Goal: Transaction & Acquisition: Purchase product/service

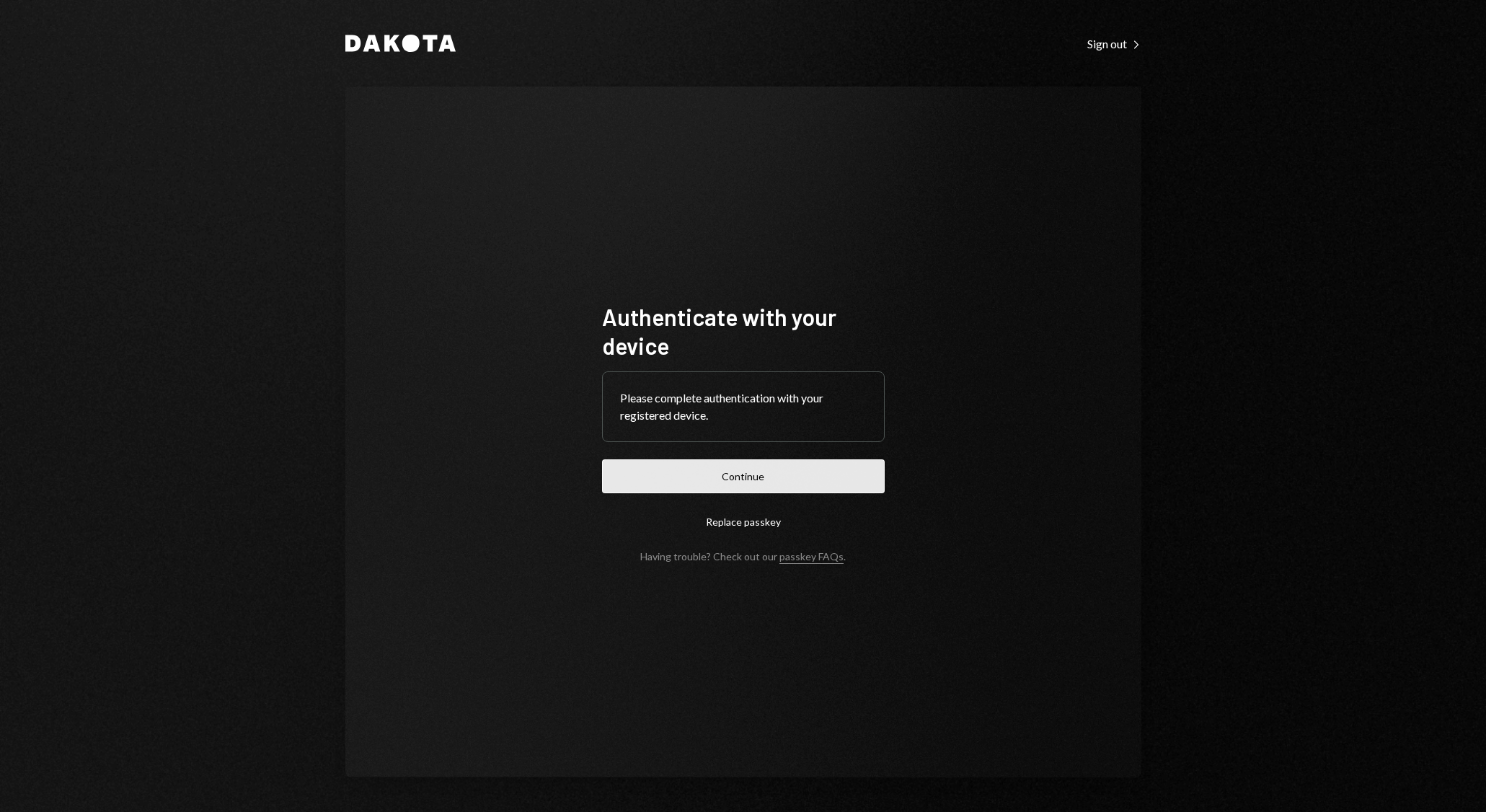
click at [809, 488] on button "Continue" at bounding box center [743, 476] width 282 height 34
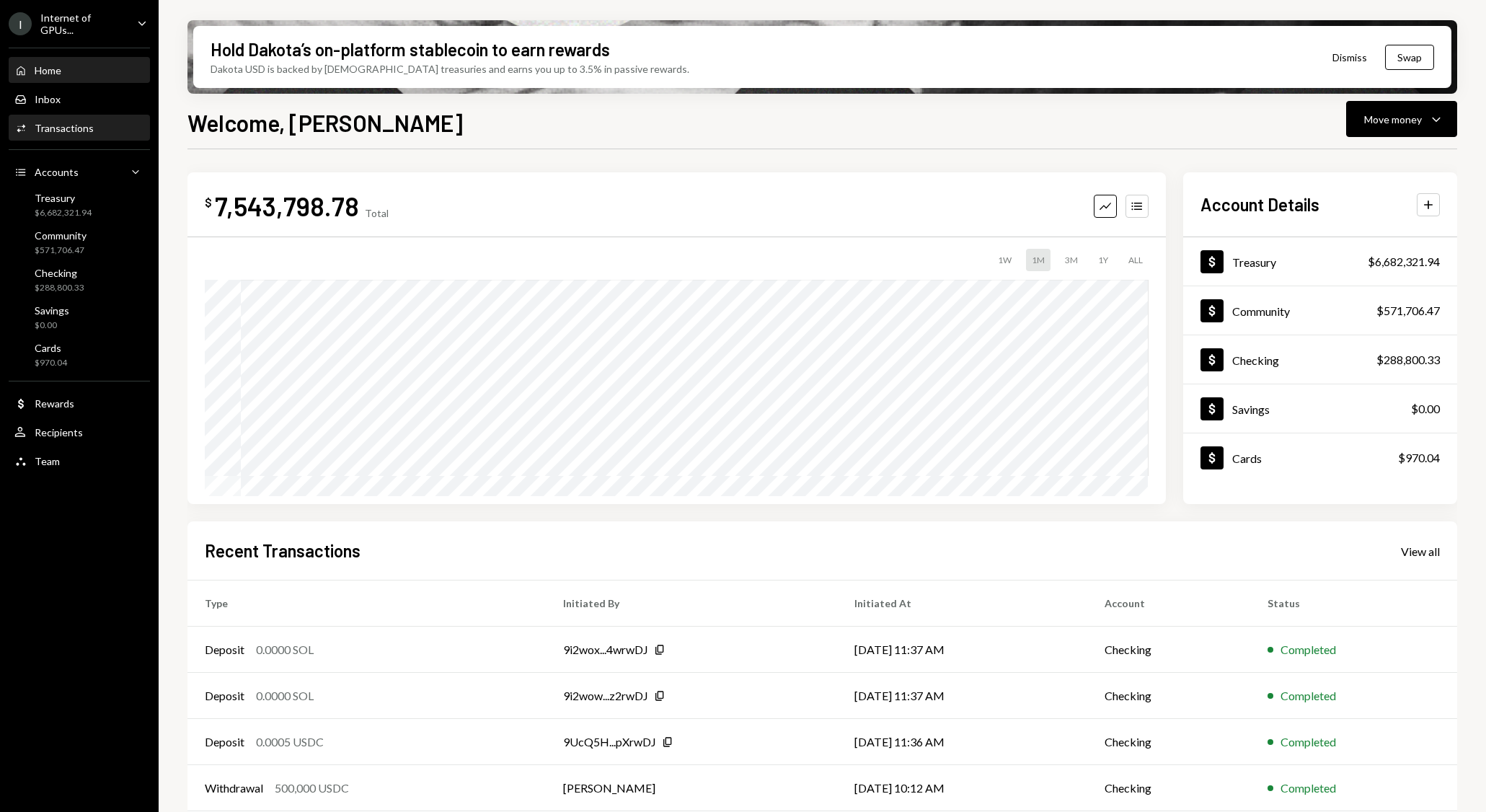
click at [74, 130] on div "Transactions" at bounding box center [64, 128] width 59 height 12
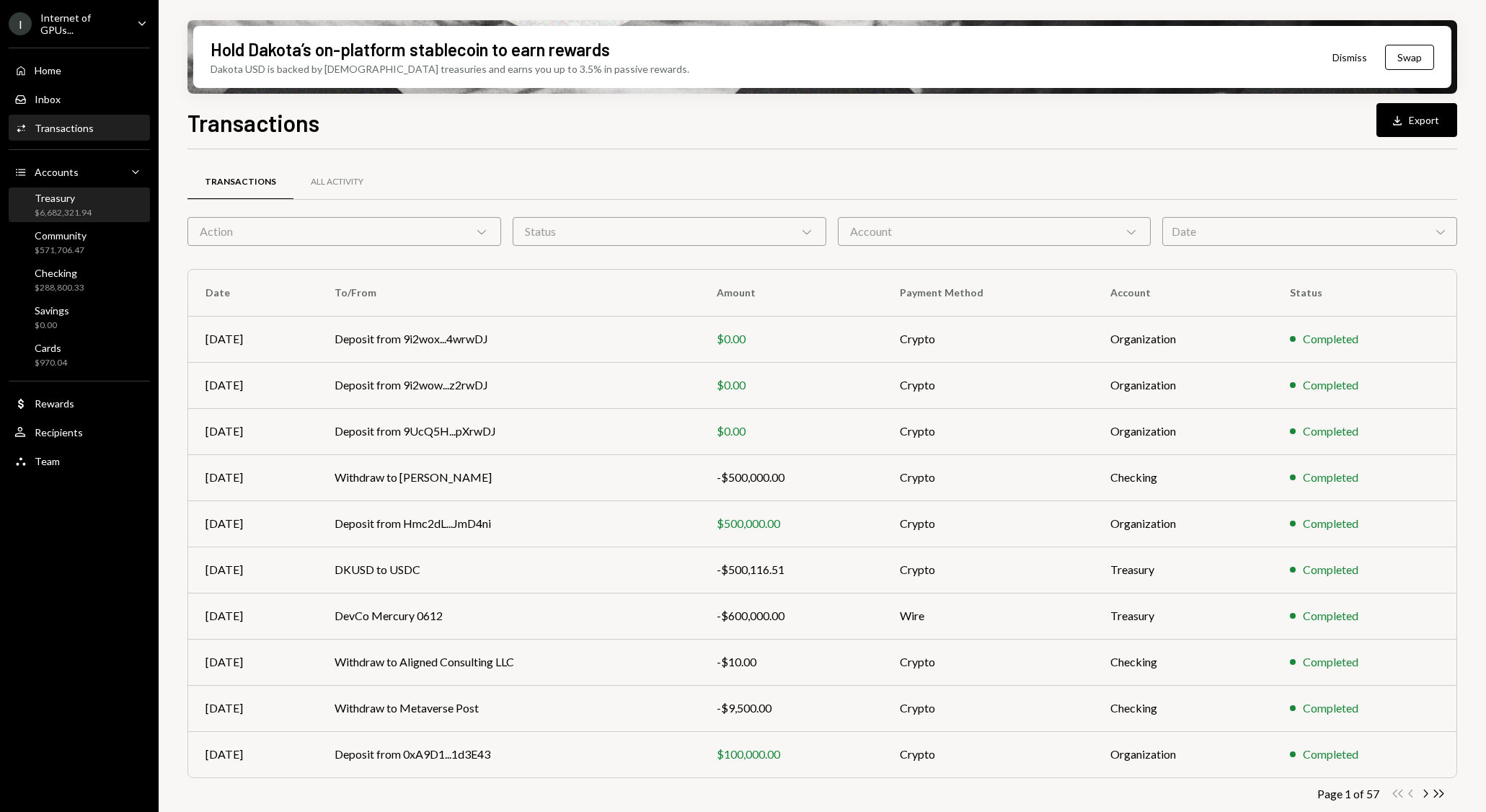
click at [83, 195] on div "Treasury" at bounding box center [63, 198] width 57 height 12
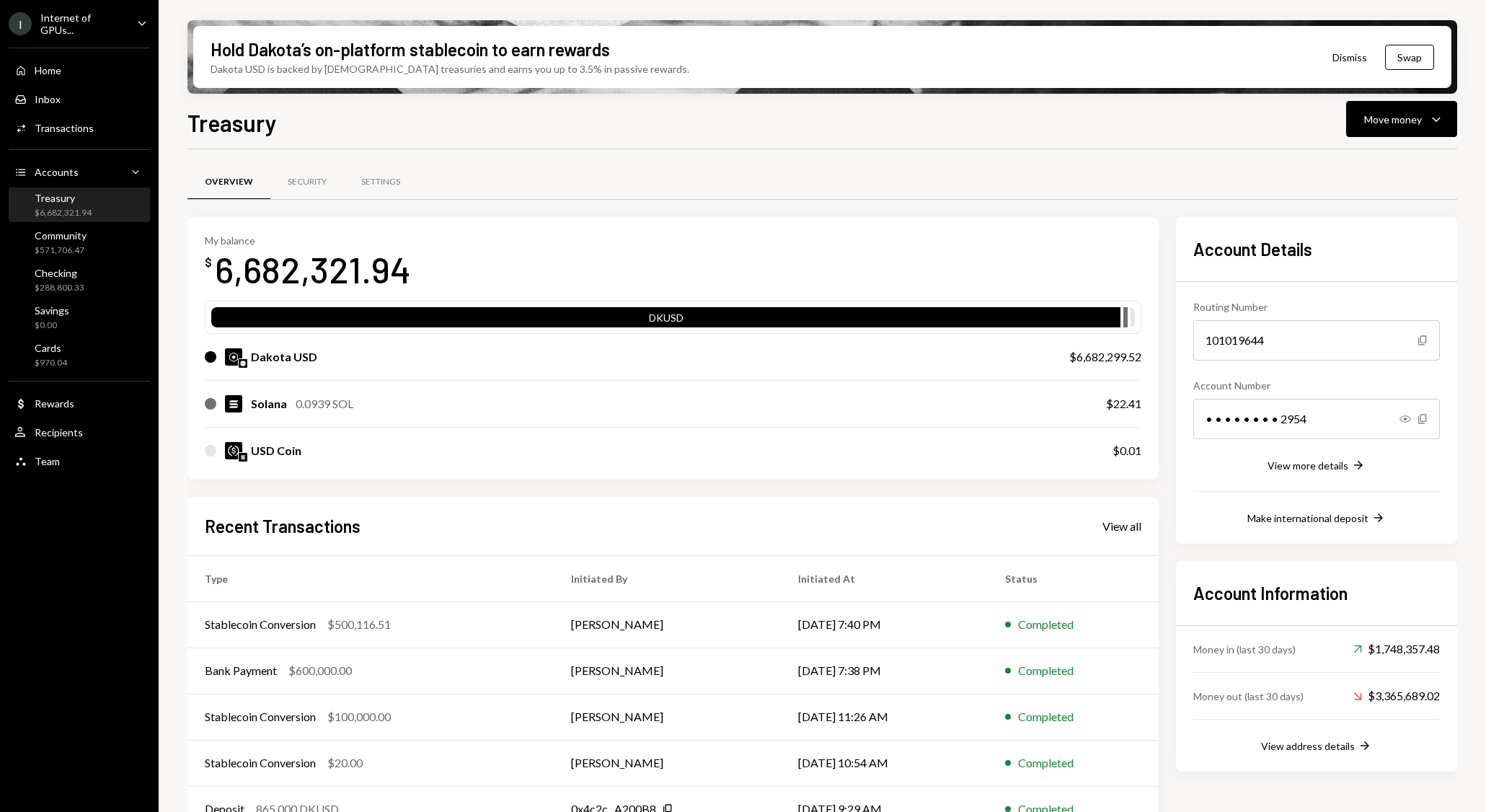
scroll to position [30, 0]
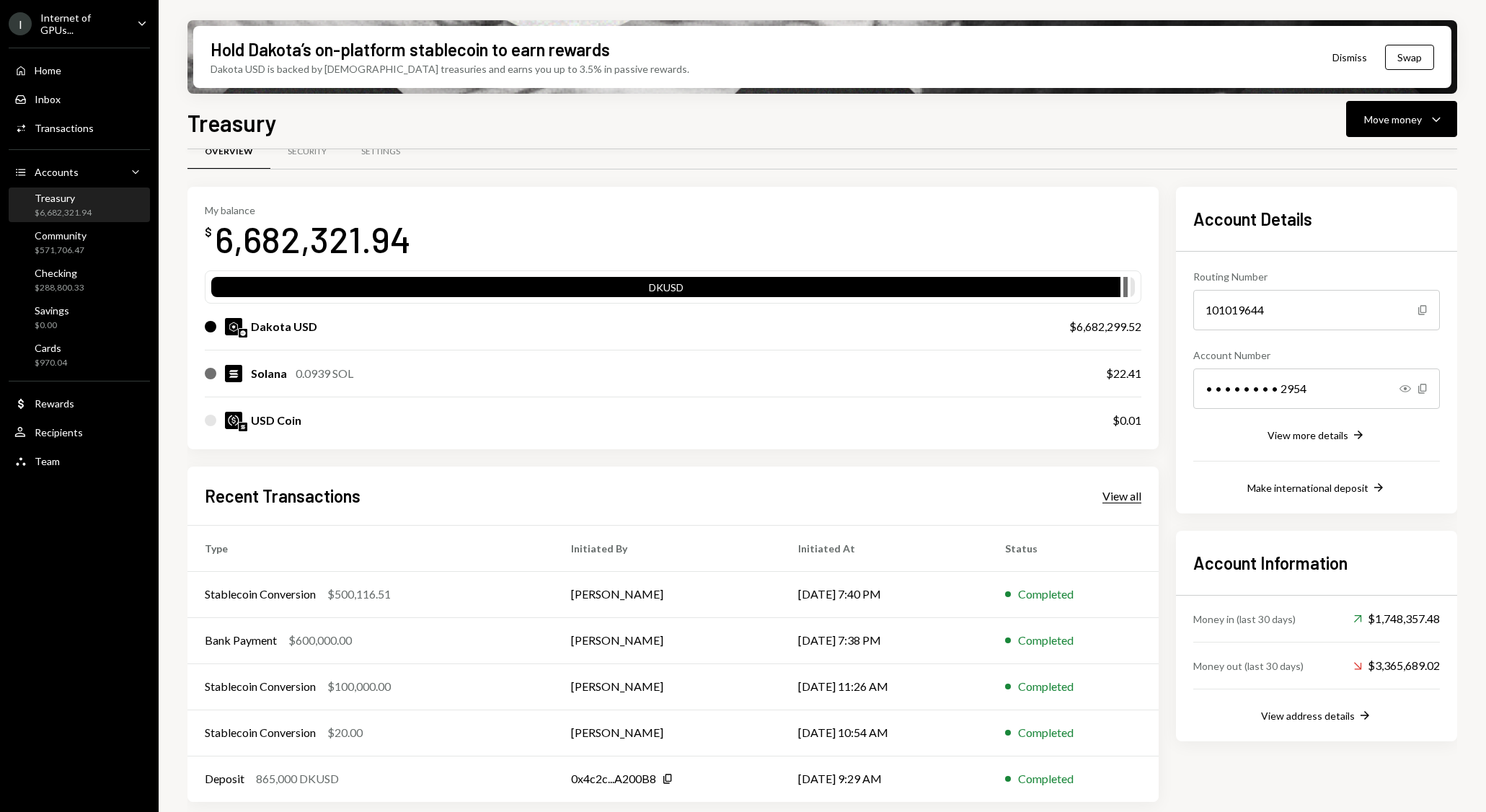
click at [1114, 489] on div "View all" at bounding box center [1121, 496] width 39 height 15
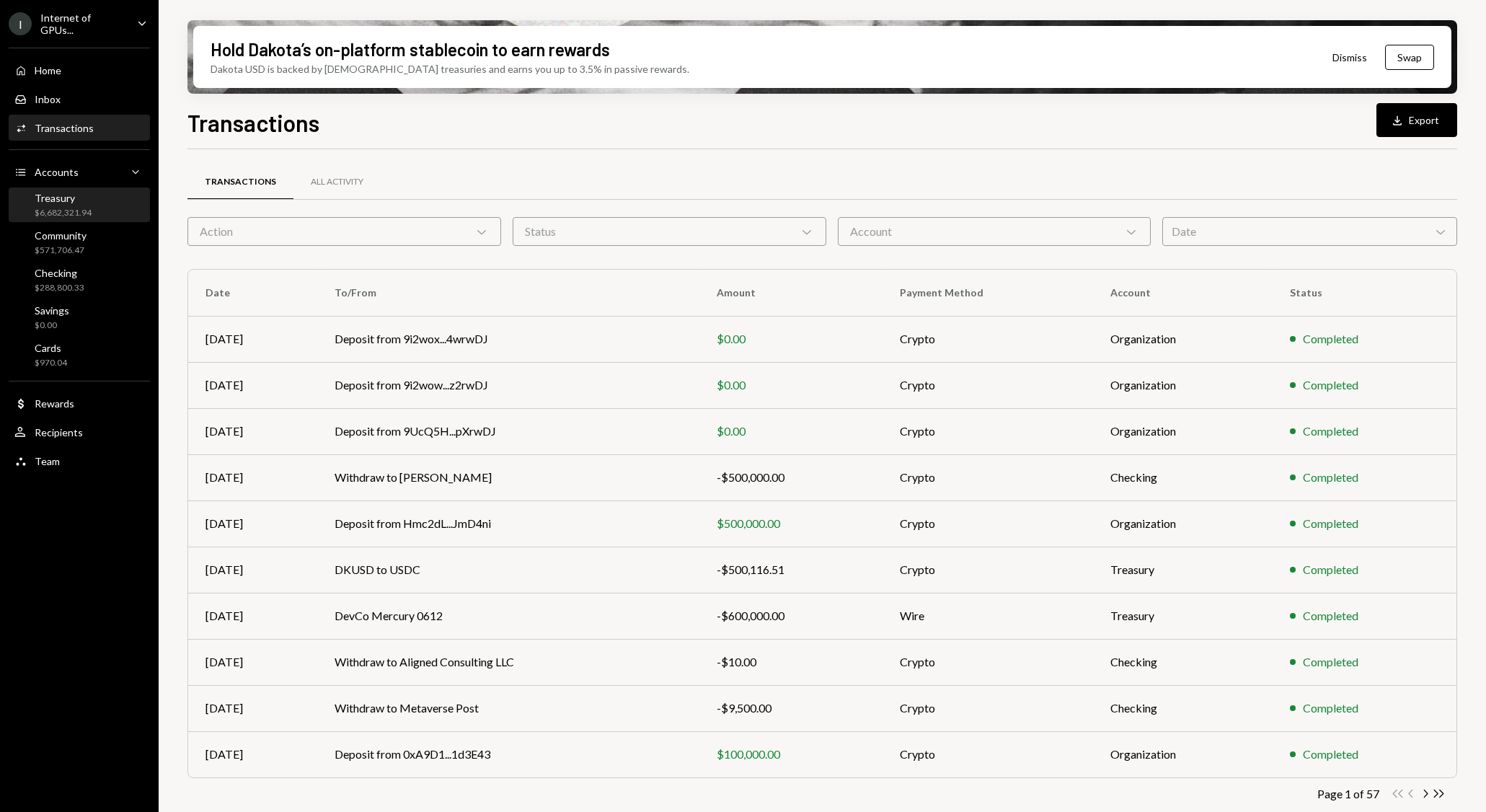
click at [78, 210] on div "$6,682,321.94" at bounding box center [63, 213] width 57 height 12
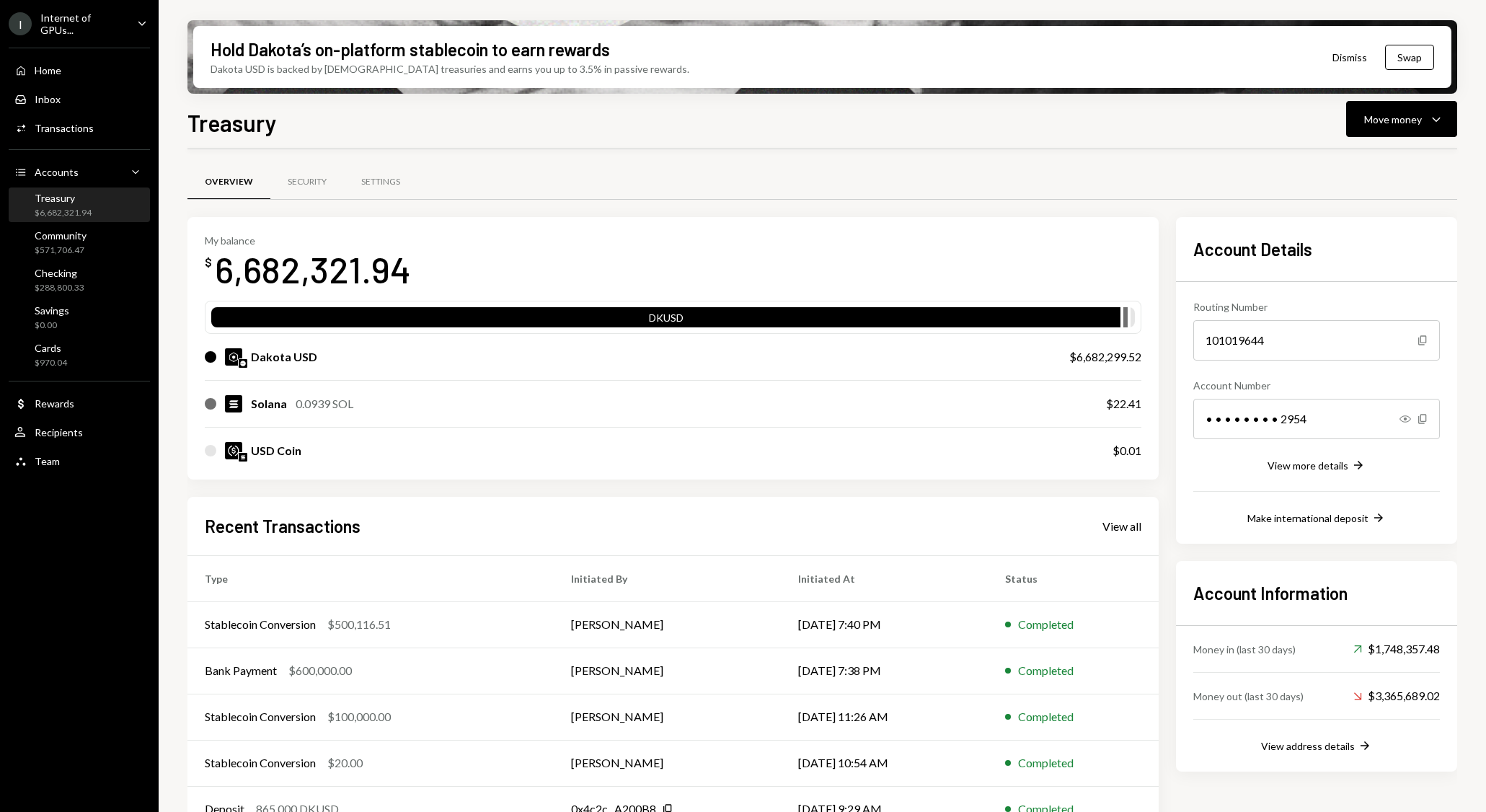
scroll to position [30, 0]
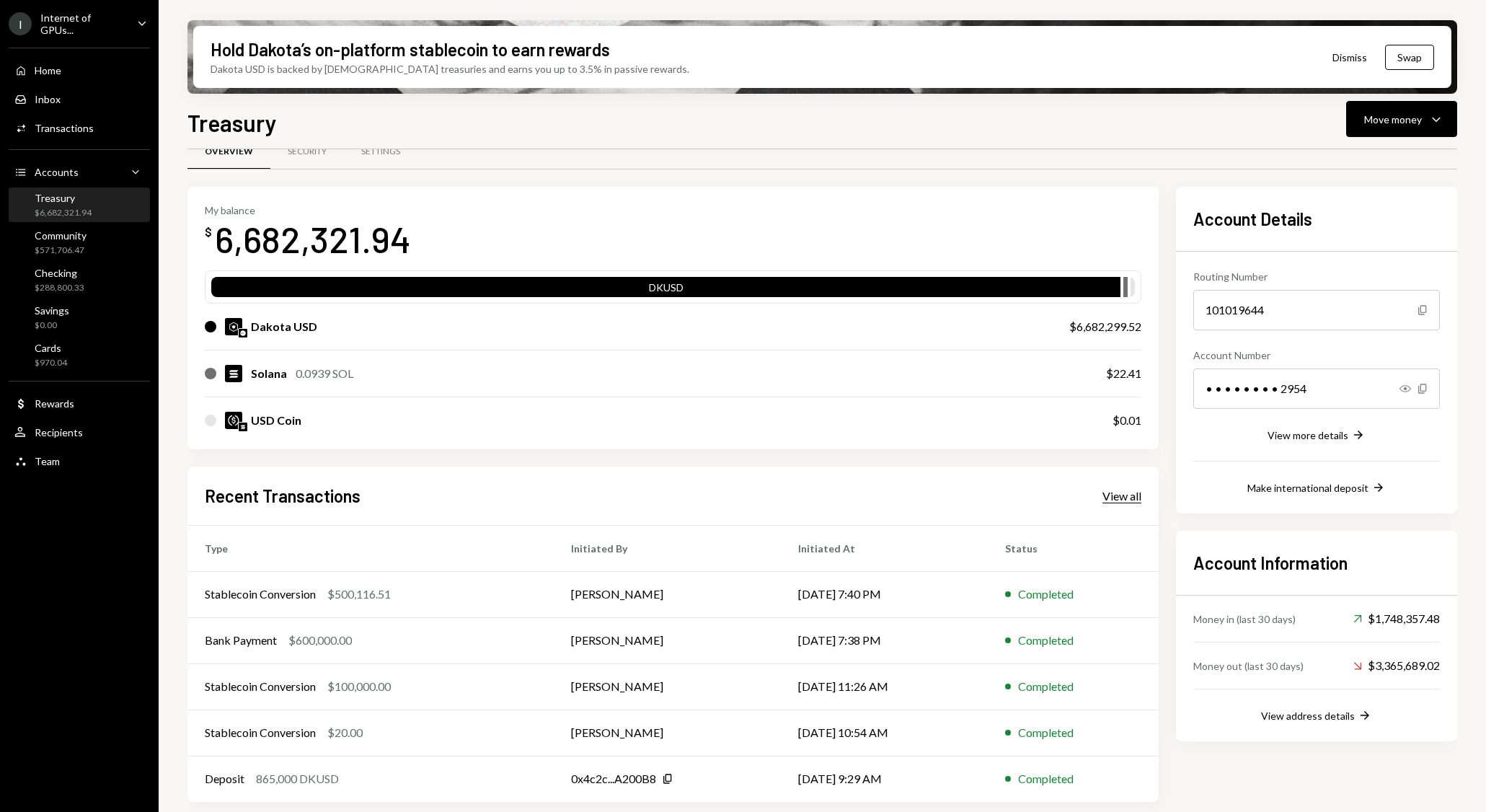
click at [1113, 489] on div "View all" at bounding box center [1121, 496] width 39 height 15
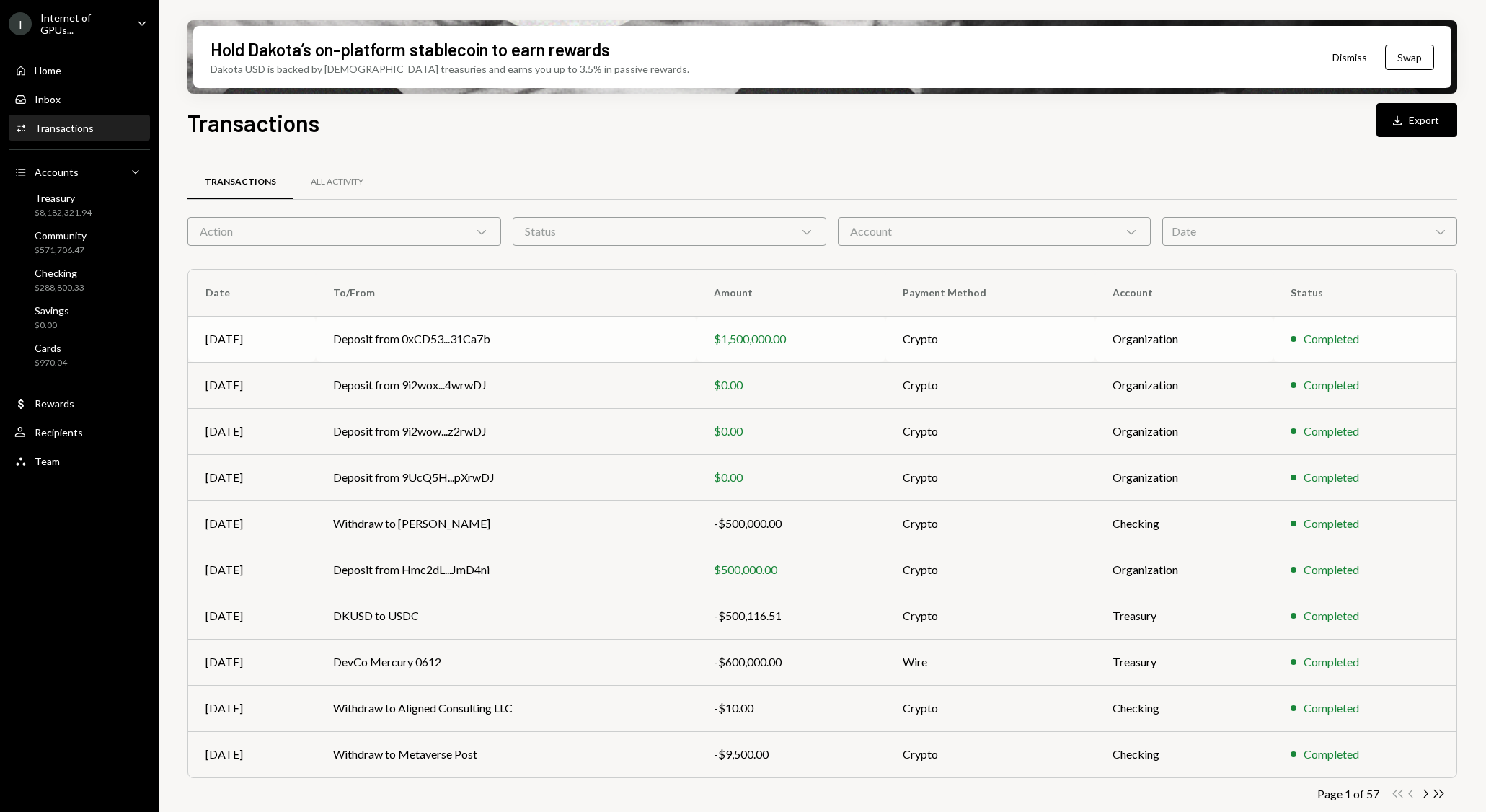
click at [622, 345] on td "Deposit from 0xCD53...31Ca7b" at bounding box center [505, 338] width 380 height 46
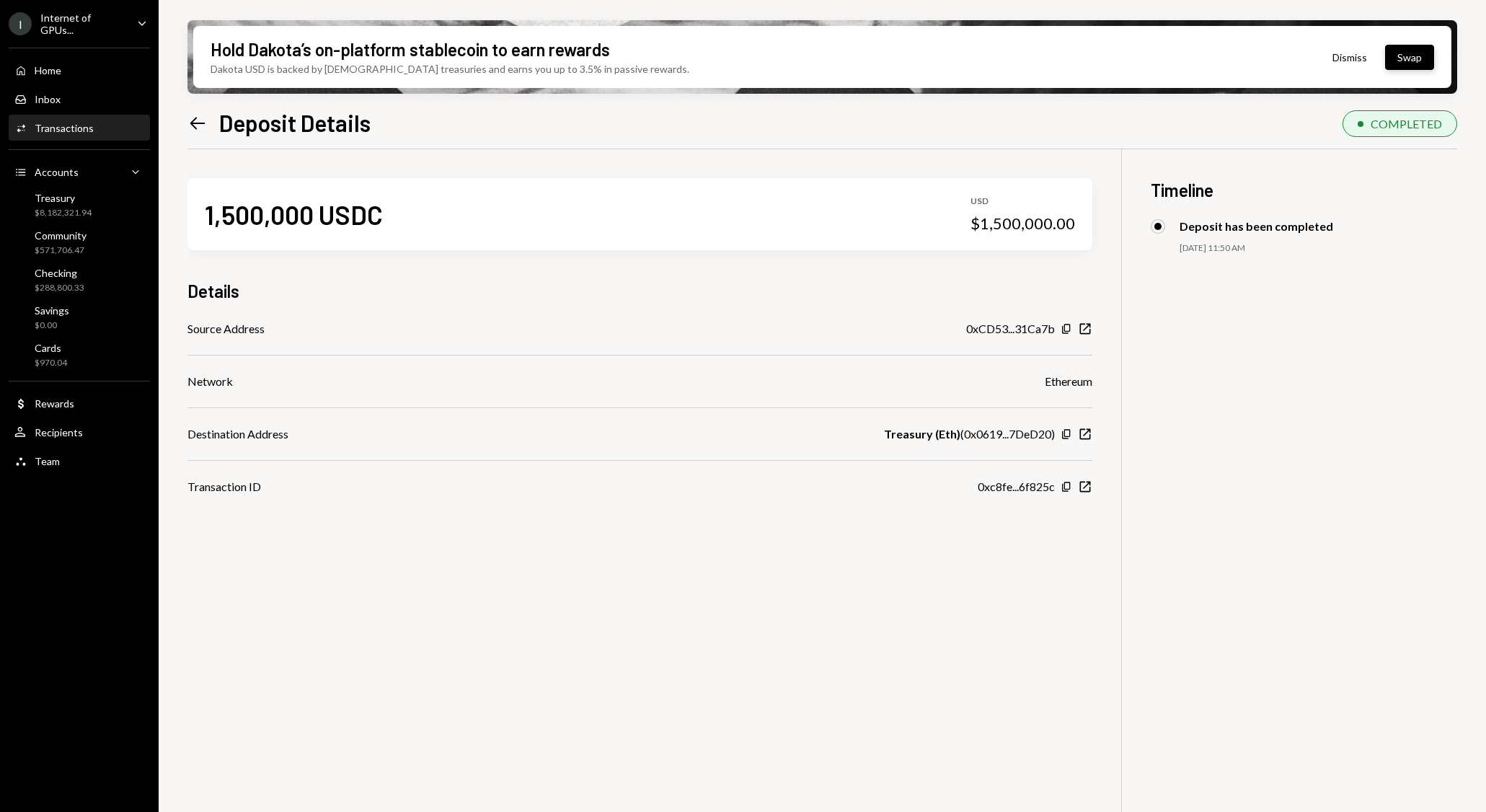
click at [1400, 52] on button "Swap" at bounding box center [1410, 57] width 49 height 25
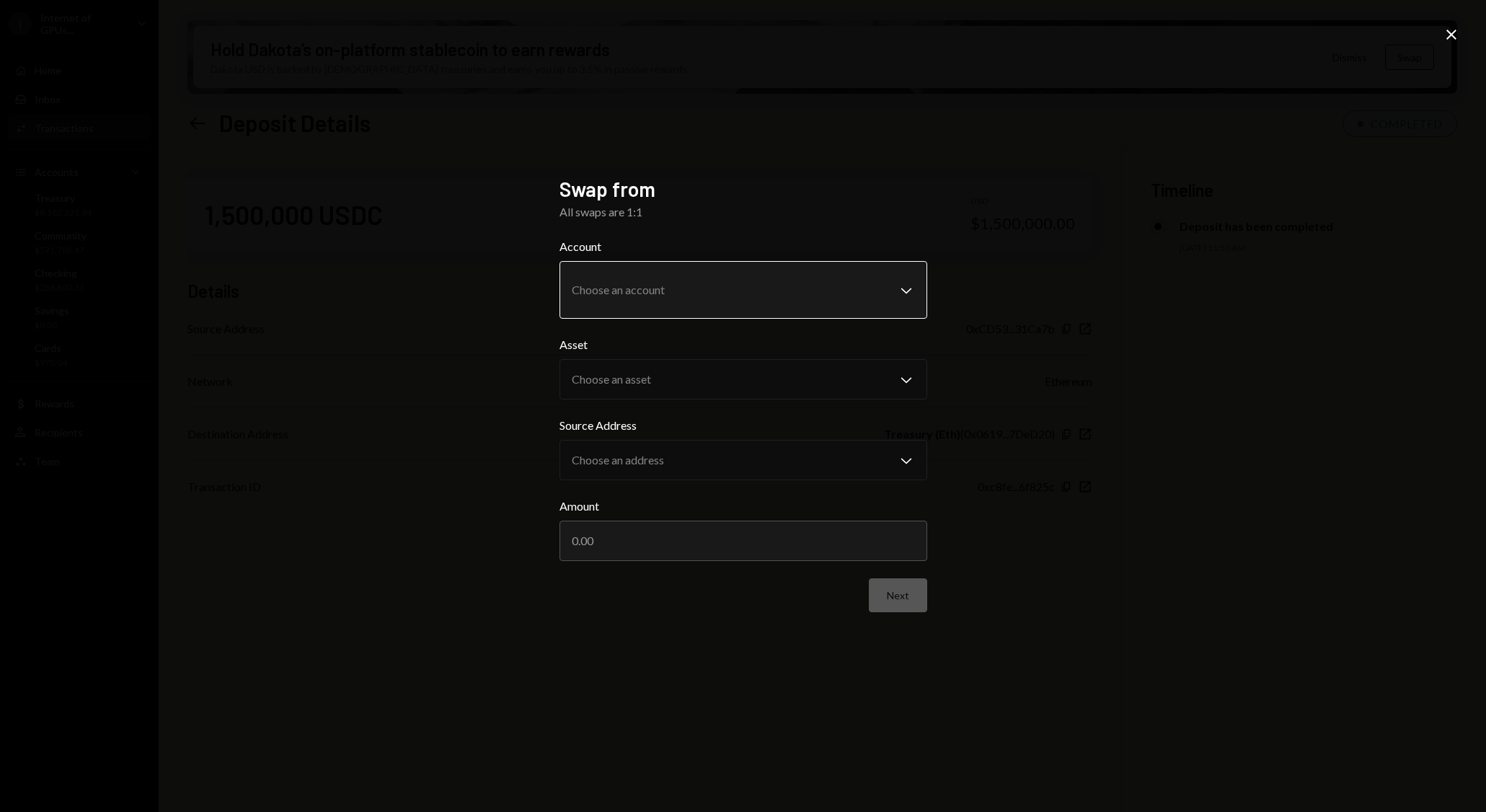
click at [811, 271] on body "**********" at bounding box center [743, 406] width 1486 height 812
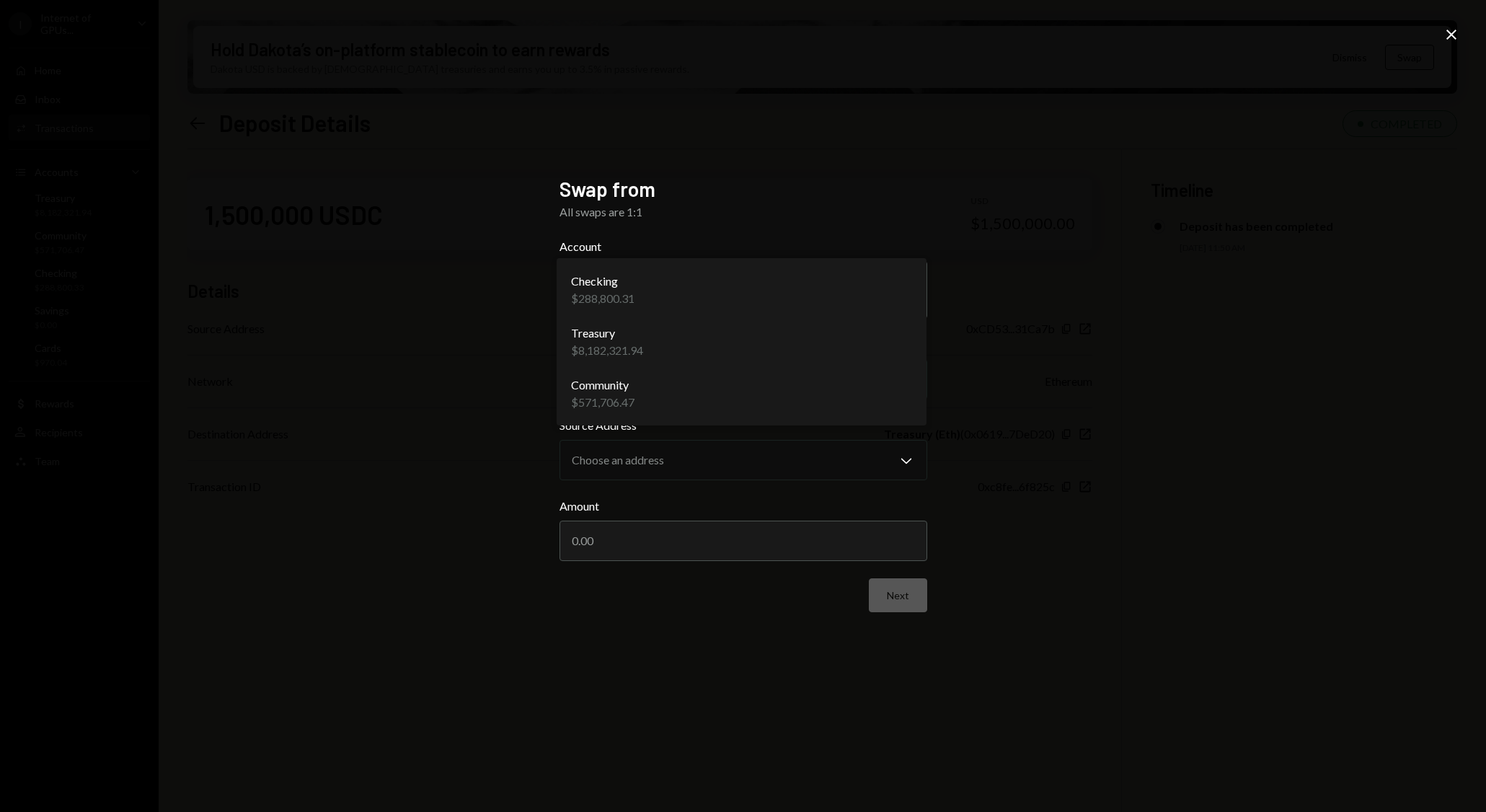
click at [1455, 36] on icon "Close" at bounding box center [1451, 35] width 18 height 18
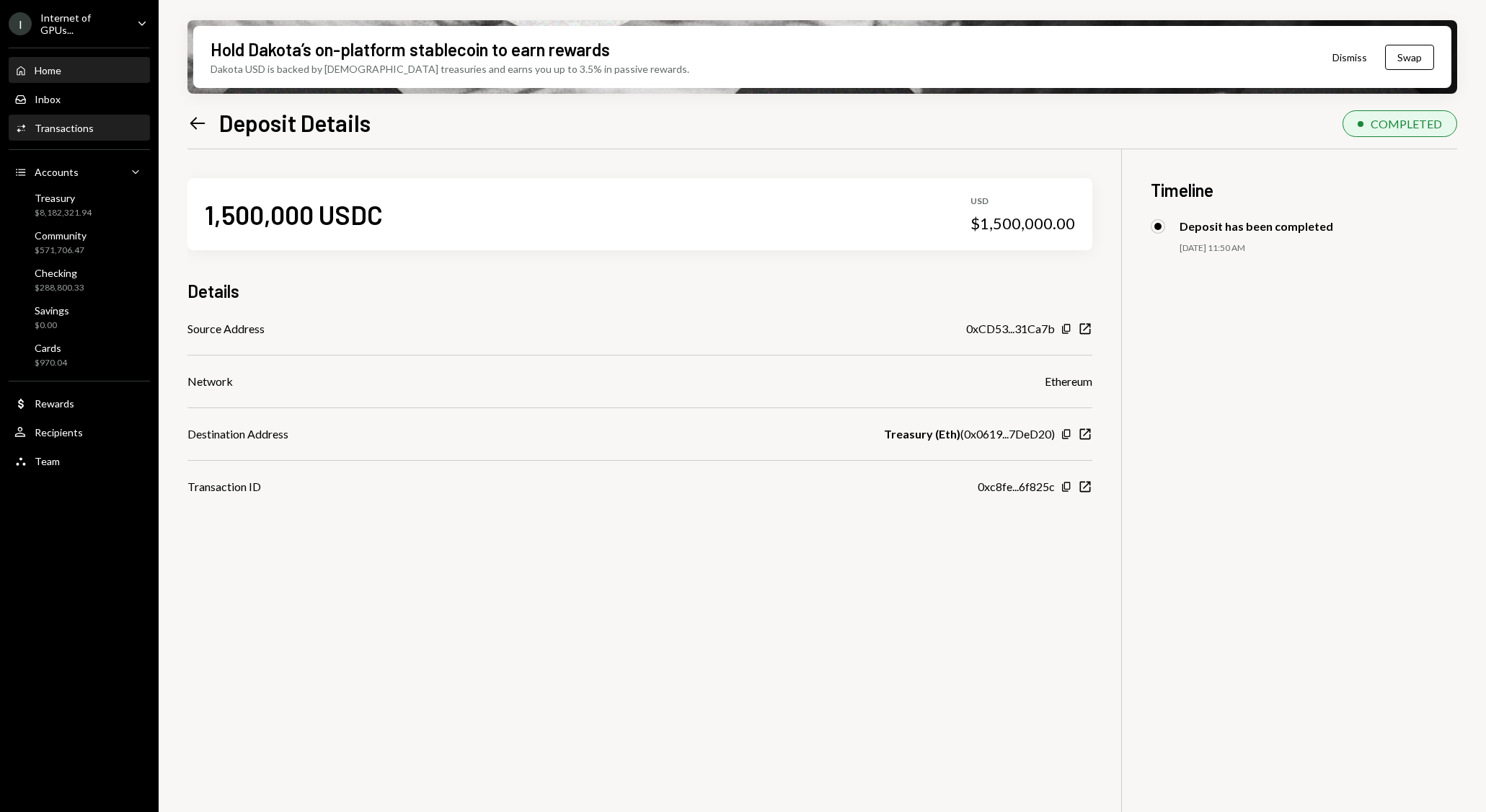
click at [52, 65] on div "Home" at bounding box center [48, 71] width 27 height 12
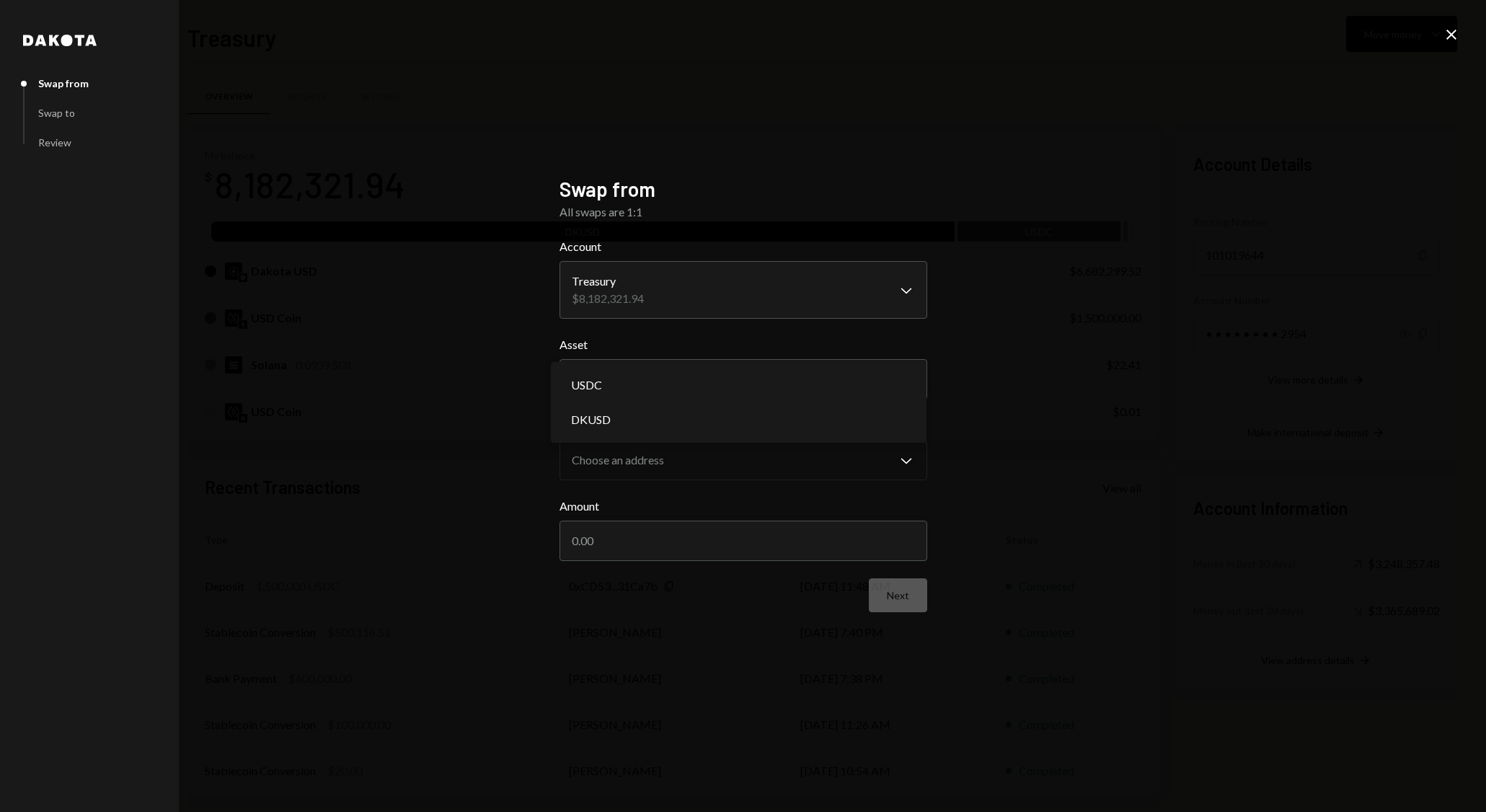
click at [705, 376] on body "I Internet of GPUs... Caret Down Home Home Inbox Inbox Activities Transactions …" at bounding box center [743, 406] width 1486 height 812
select select "****"
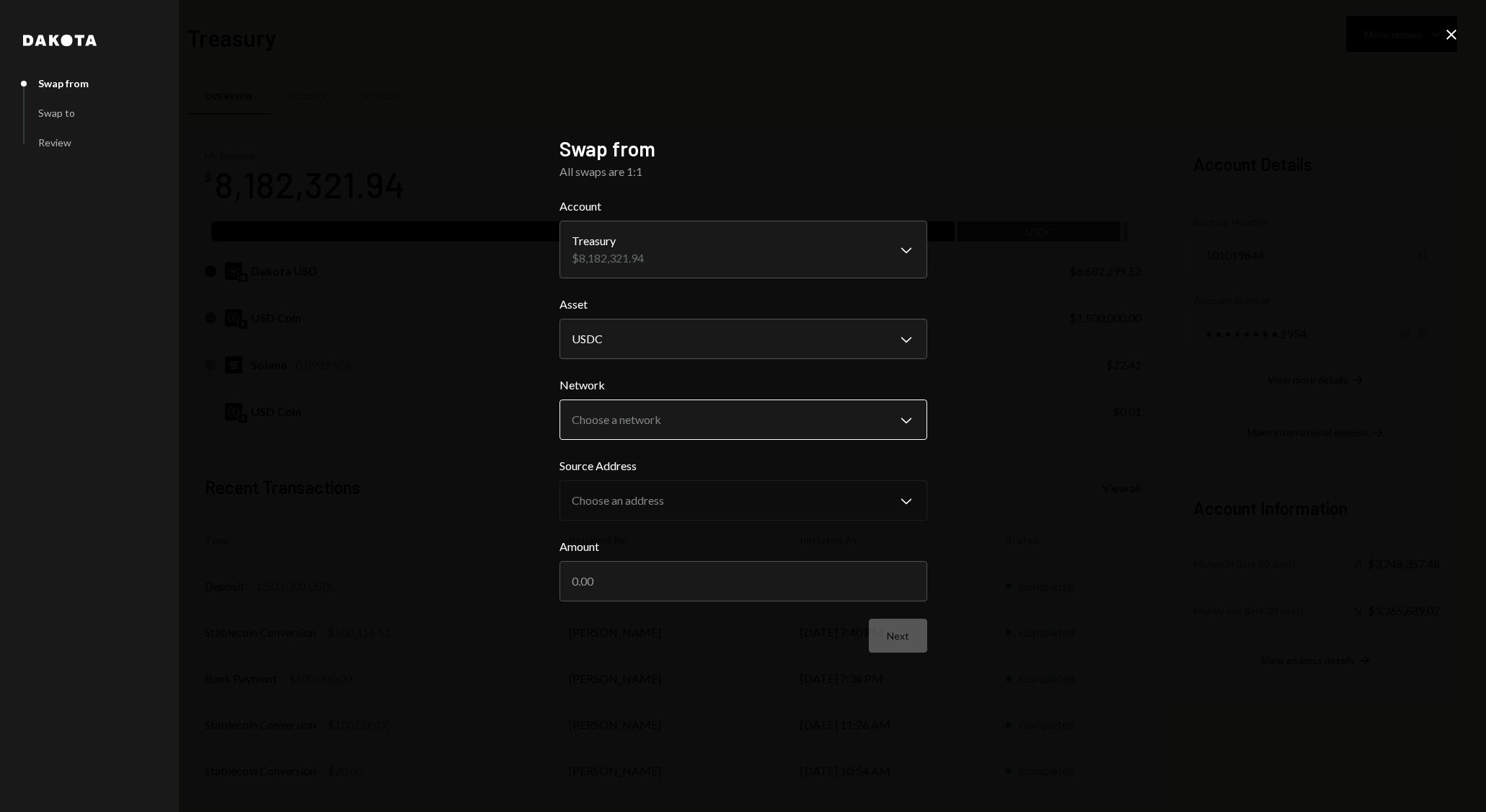
click at [708, 425] on body "I Internet of GPUs... Caret Down Home Home Inbox Inbox Activities Transactions …" at bounding box center [743, 406] width 1486 height 812
select select "**********"
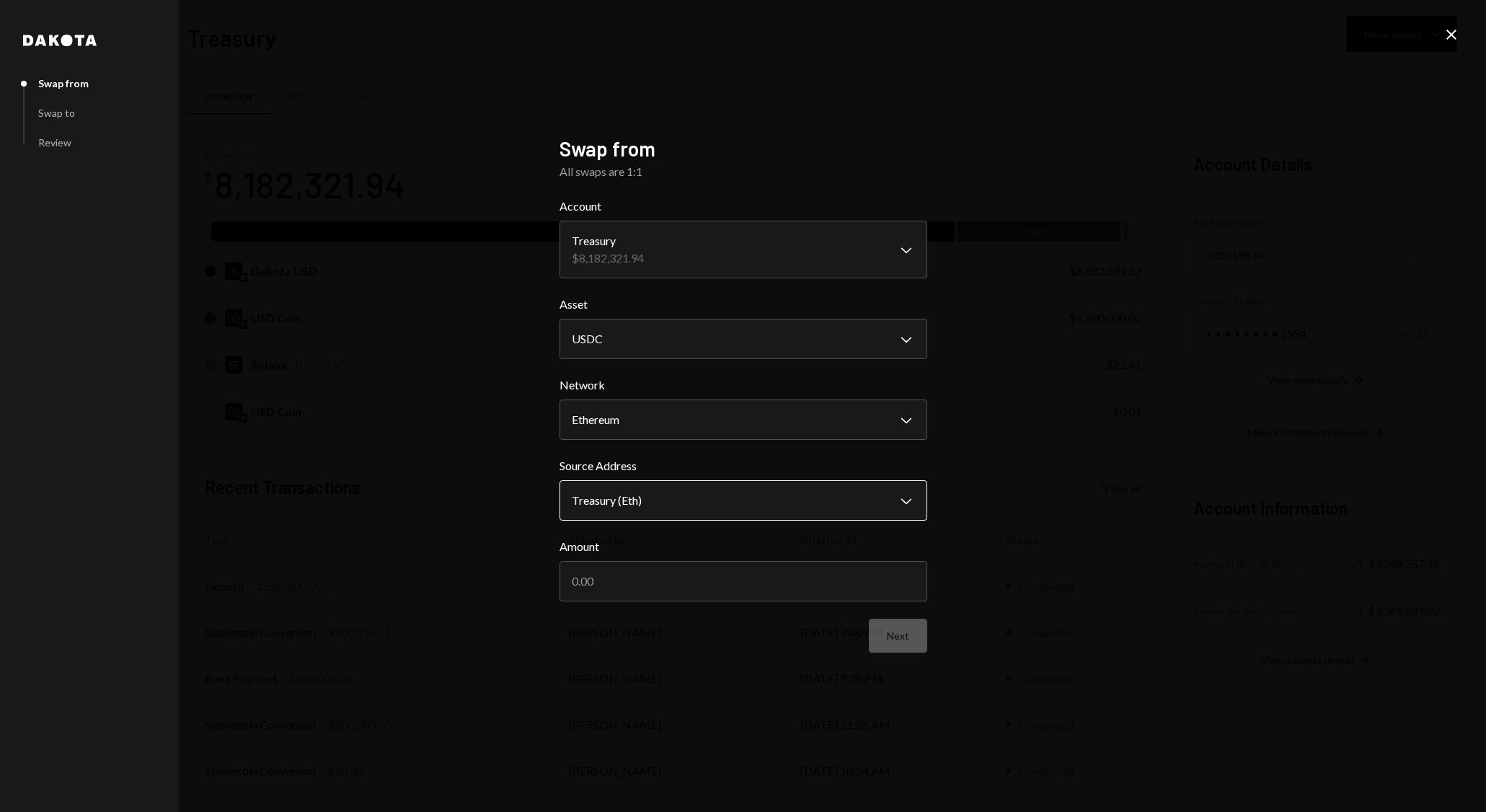
click at [694, 501] on body "I Internet of GPUs... Caret Down Home Home Inbox Inbox Activities Transactions …" at bounding box center [743, 406] width 1486 height 812
click at [761, 499] on body "I Internet of GPUs... Caret Down Home Home Inbox Inbox Activities Transactions …" at bounding box center [743, 406] width 1486 height 812
click at [703, 570] on input "Amount" at bounding box center [743, 581] width 368 height 41
type input "1500000"
click at [920, 645] on button "Next" at bounding box center [898, 635] width 58 height 34
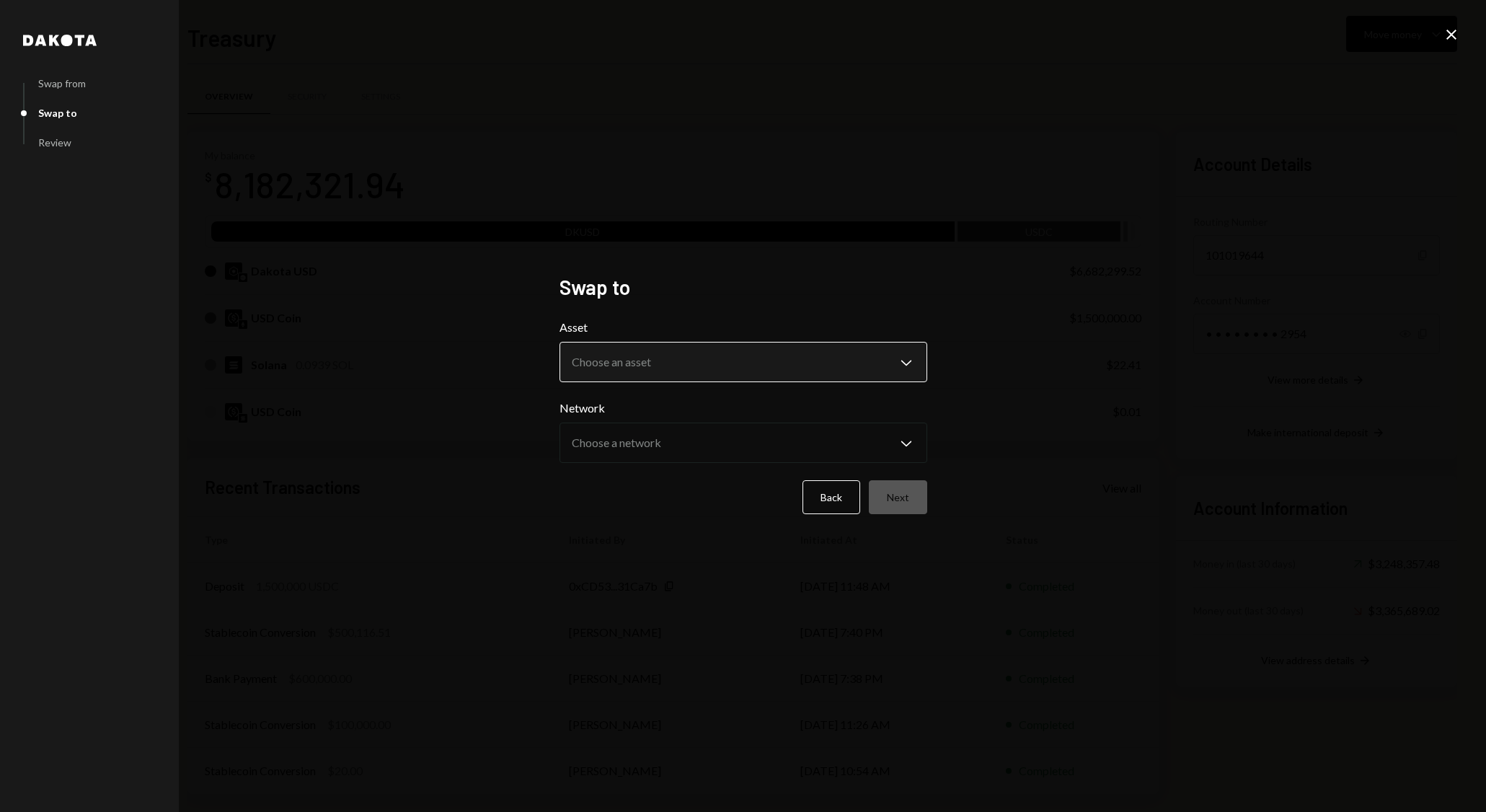
click at [751, 365] on body "I Internet of GPUs... Caret Down Home Home Inbox Inbox Activities Transactions …" at bounding box center [743, 406] width 1486 height 812
click at [725, 353] on body "I Internet of GPUs... Caret Down Home Home Inbox Inbox Activities Transactions …" at bounding box center [743, 406] width 1486 height 812
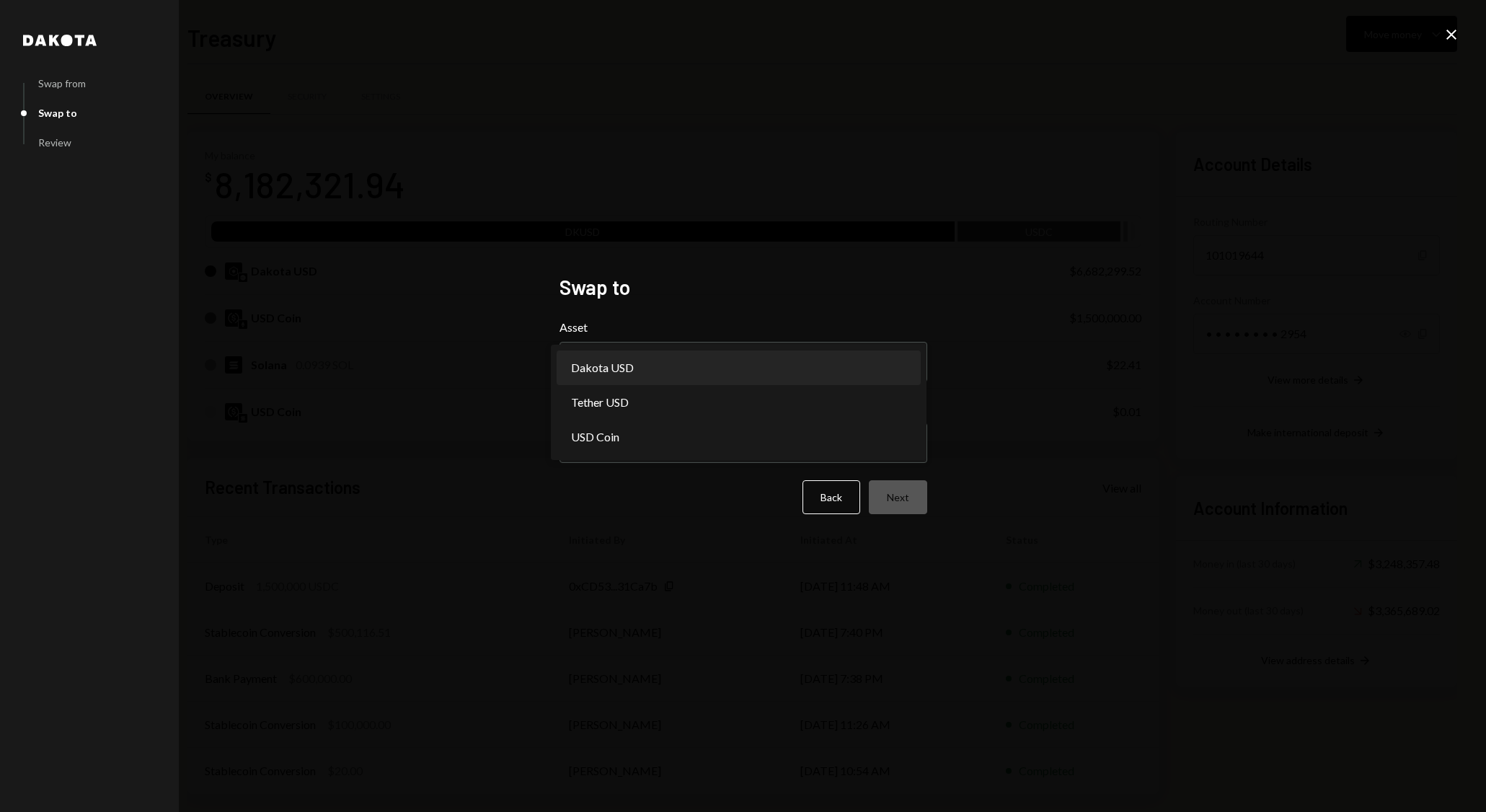
select select "*****"
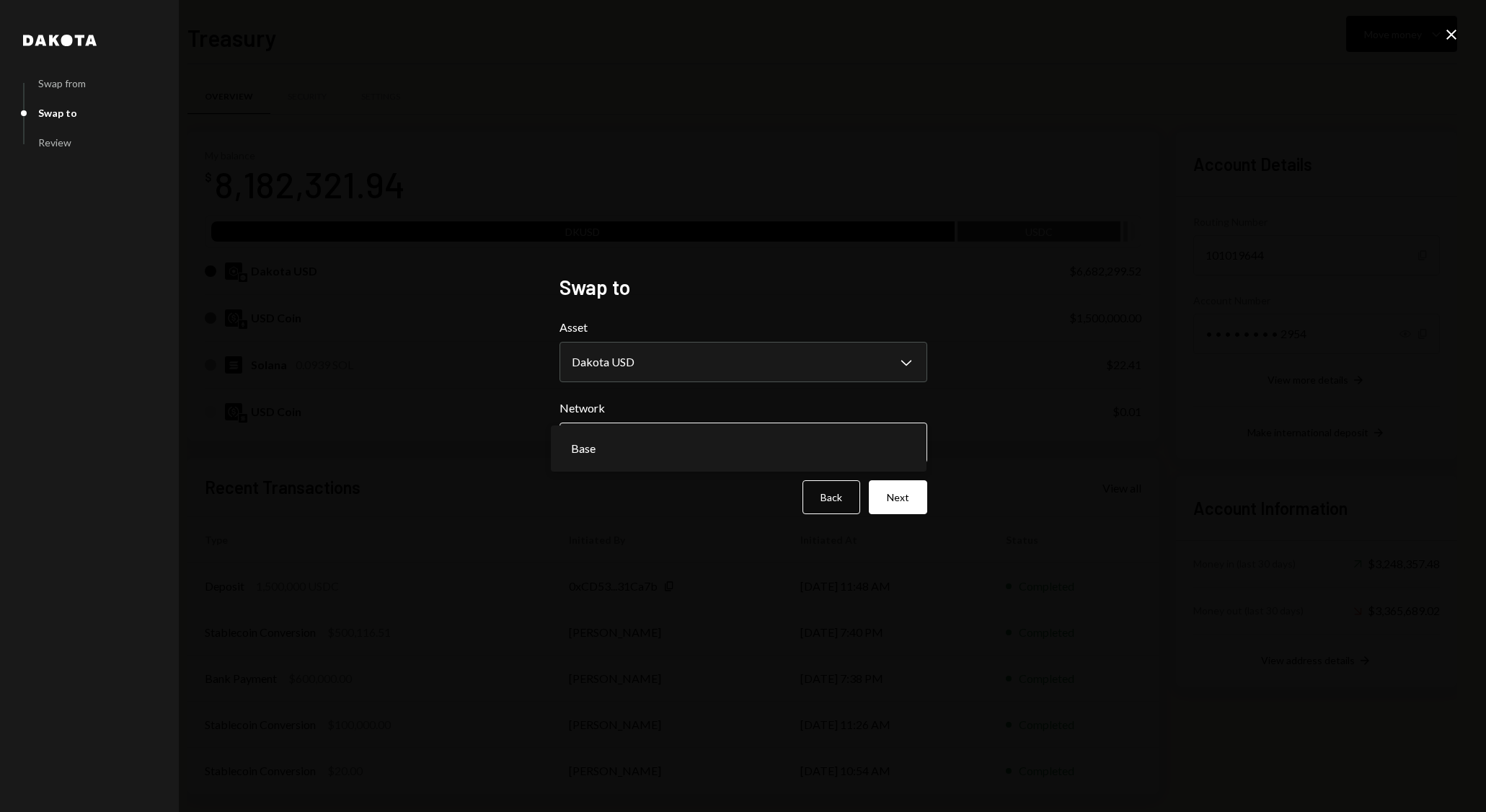
click at [673, 437] on body "I Internet of GPUs... Caret Down Home Home Inbox Inbox Activities Transactions …" at bounding box center [743, 406] width 1486 height 812
click at [908, 494] on button "Next" at bounding box center [898, 497] width 58 height 34
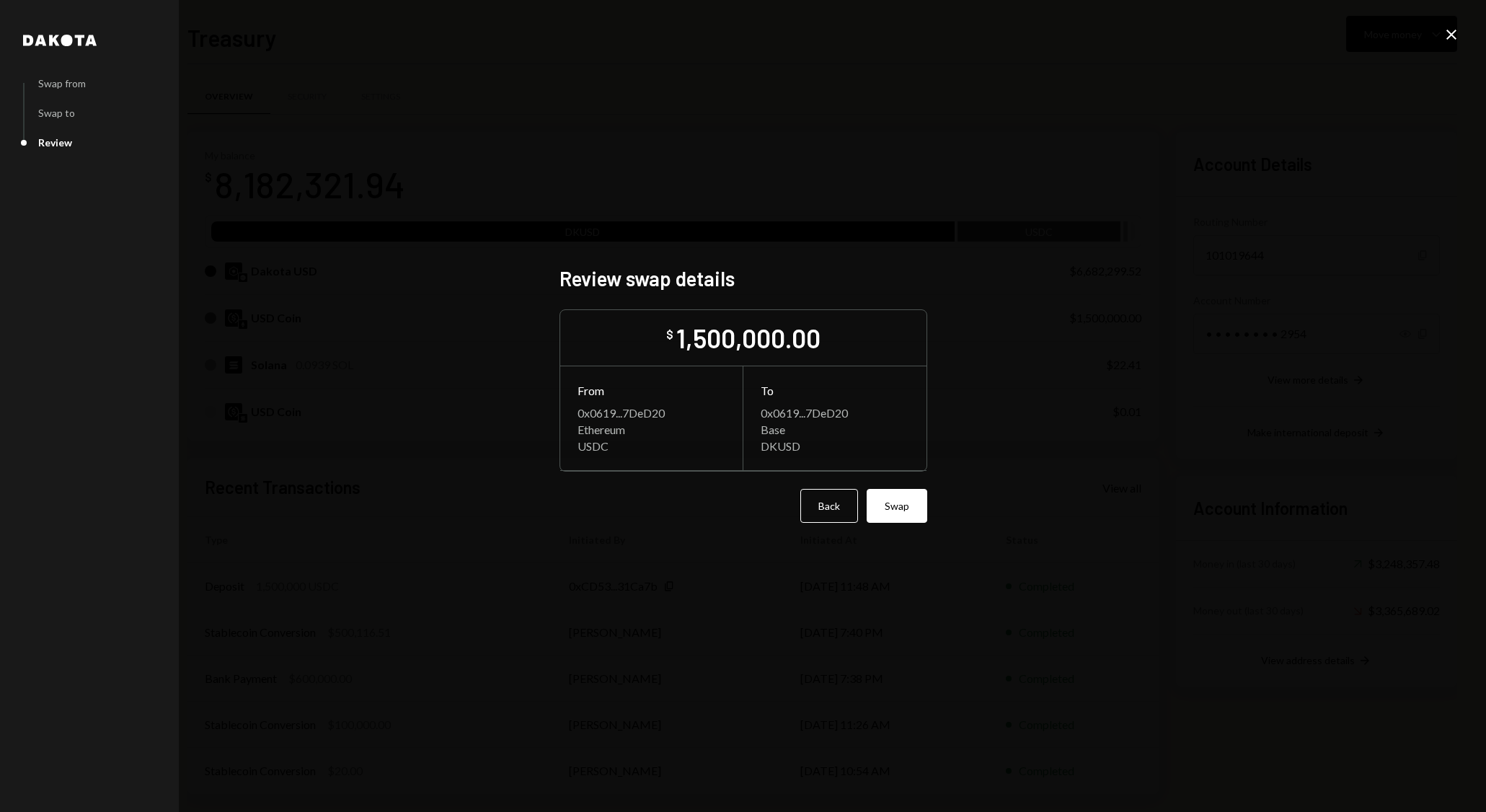
click at [761, 332] on div "1,500,000.00" at bounding box center [748, 338] width 144 height 32
click at [906, 518] on button "Swap" at bounding box center [897, 506] width 61 height 34
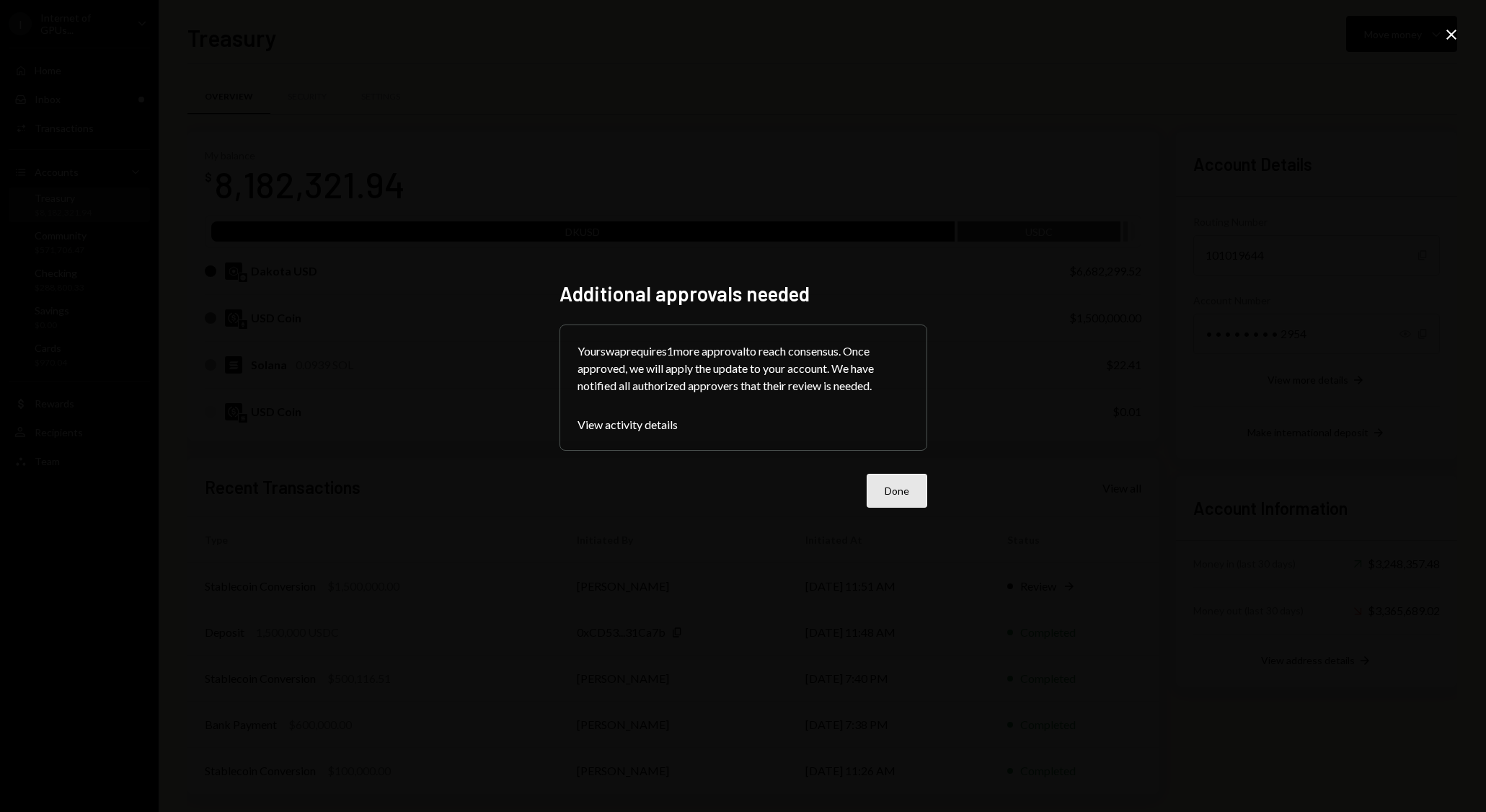
click at [906, 486] on button "Done" at bounding box center [897, 490] width 61 height 34
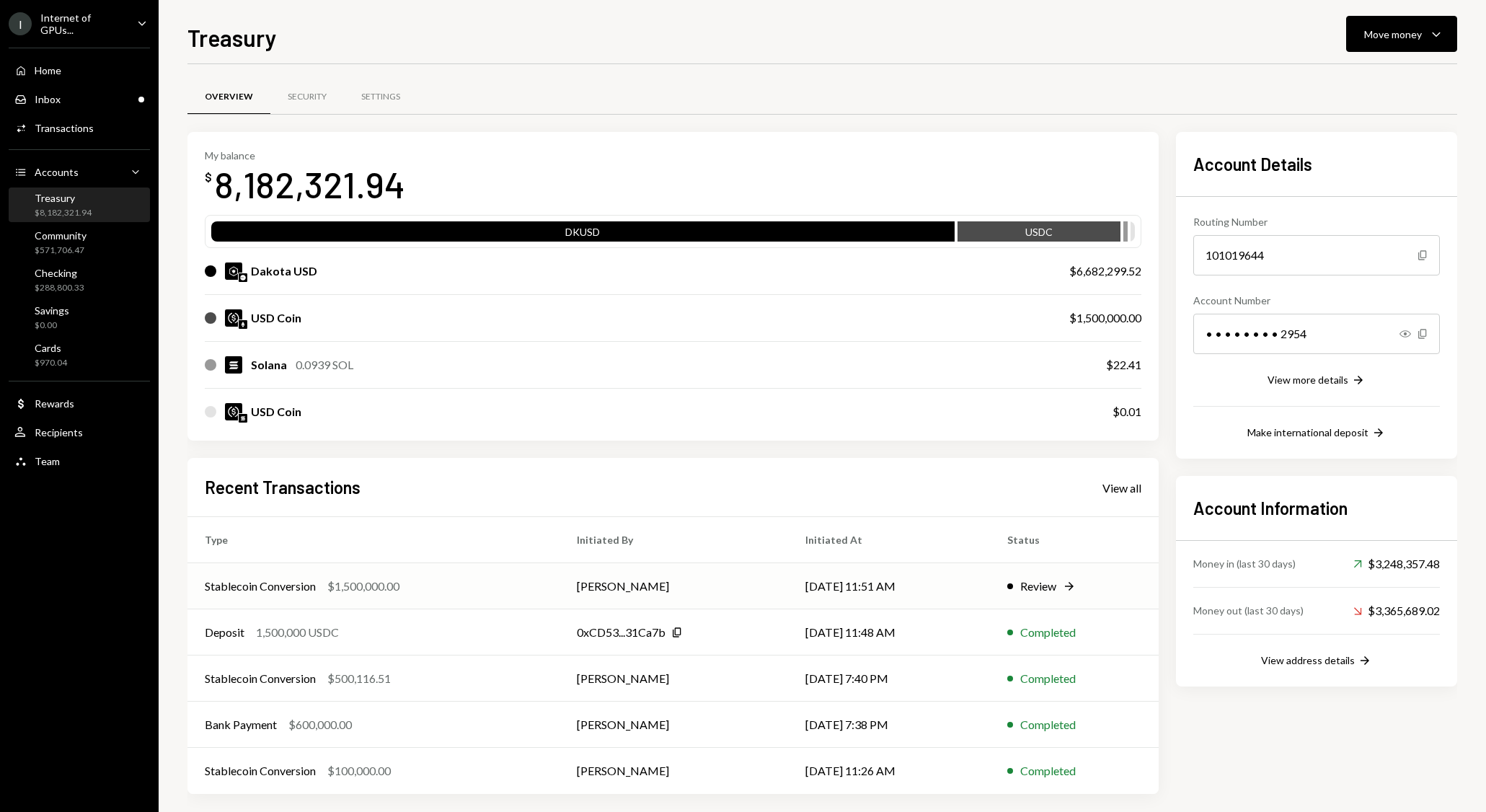
click at [427, 589] on div "Stablecoin Conversion $1,500,000.00" at bounding box center [374, 586] width 338 height 18
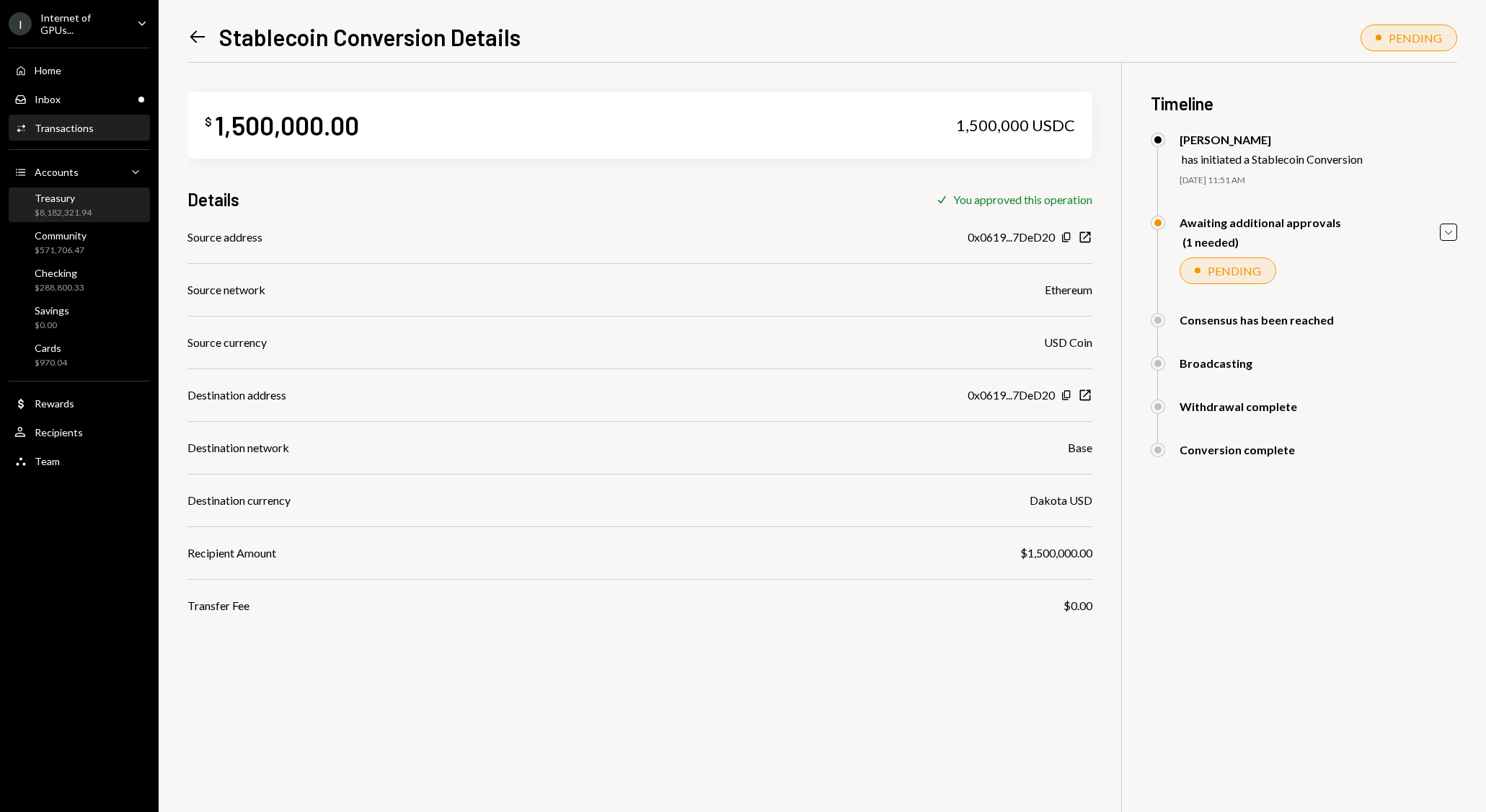
click at [118, 204] on div "Treasury $8,182,321.94" at bounding box center [79, 206] width 130 height 28
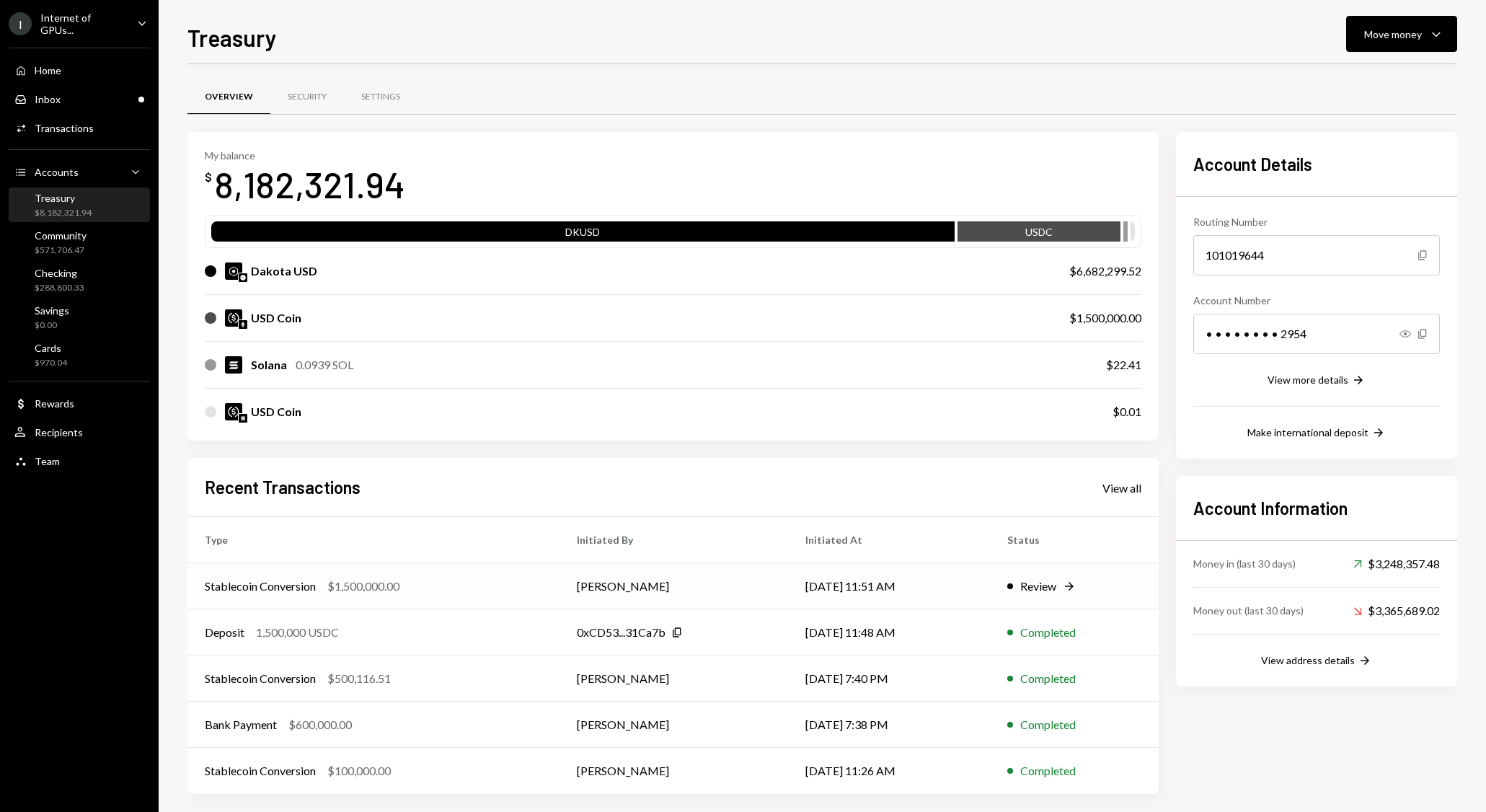
scroll to position [8, 0]
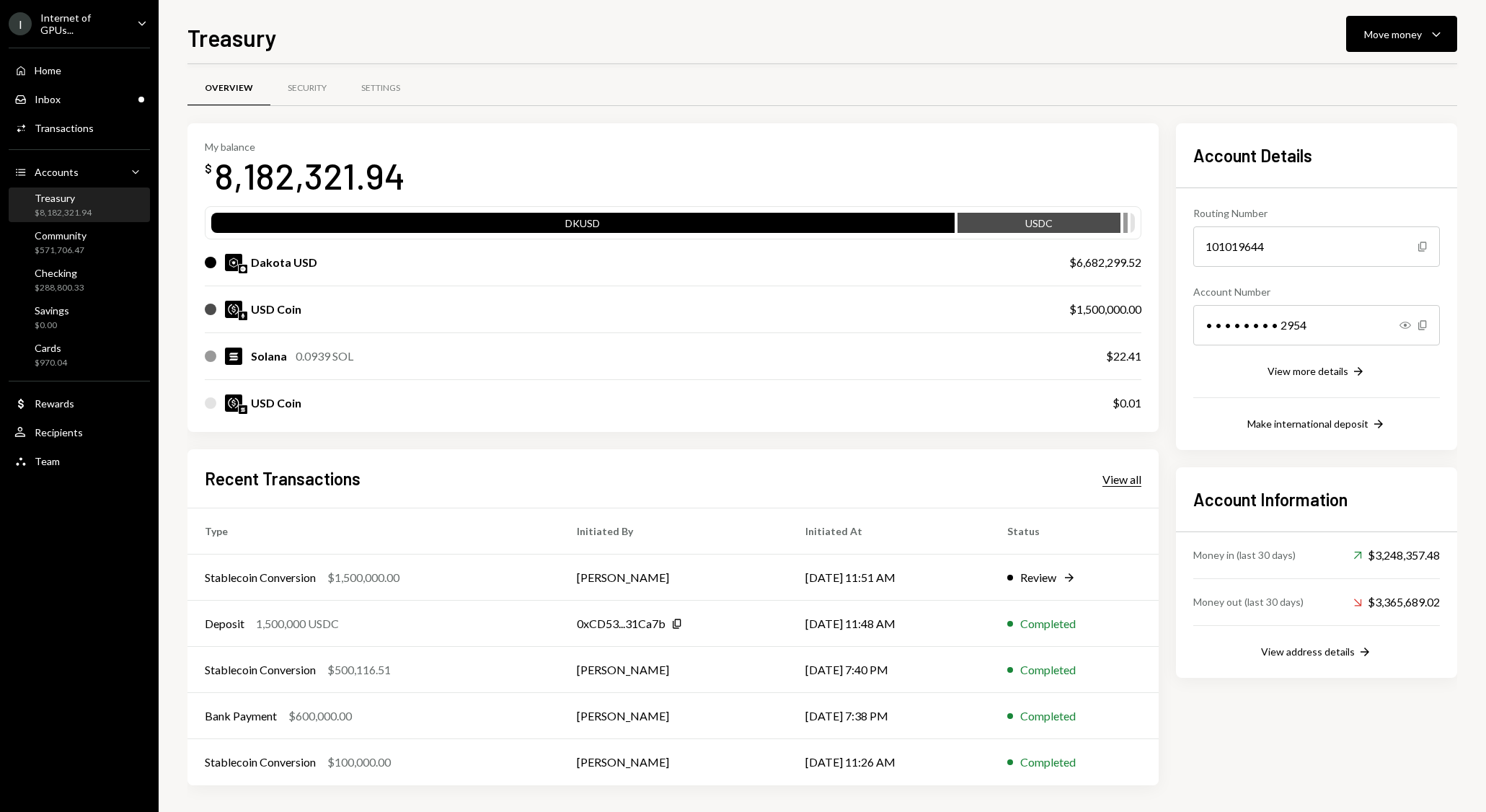
click at [1114, 476] on div "View all" at bounding box center [1121, 479] width 39 height 15
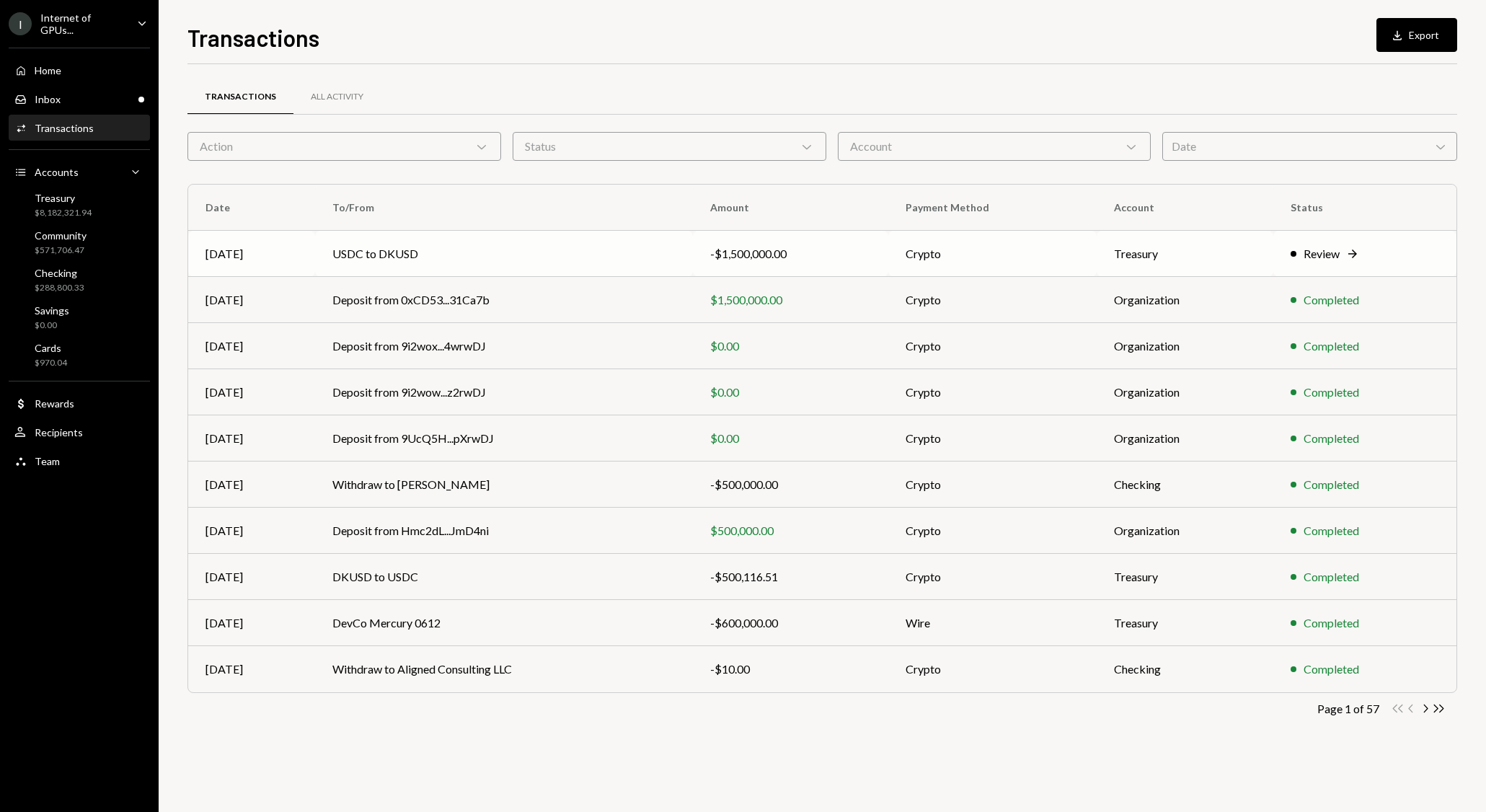
click at [804, 245] on div "-$1,500,000.00" at bounding box center [791, 253] width 161 height 18
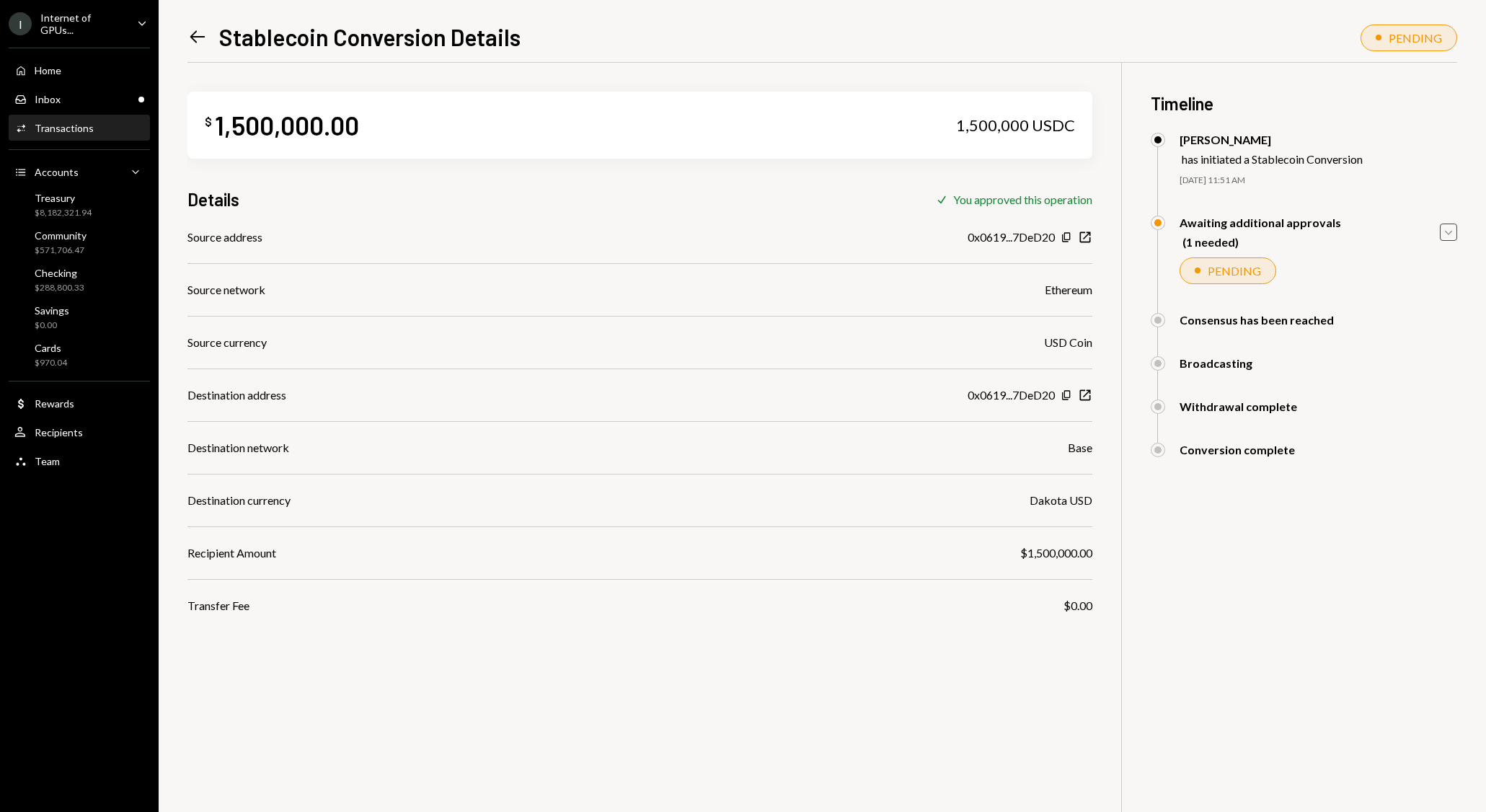
click at [1447, 237] on icon "Caret Down" at bounding box center [1448, 232] width 16 height 16
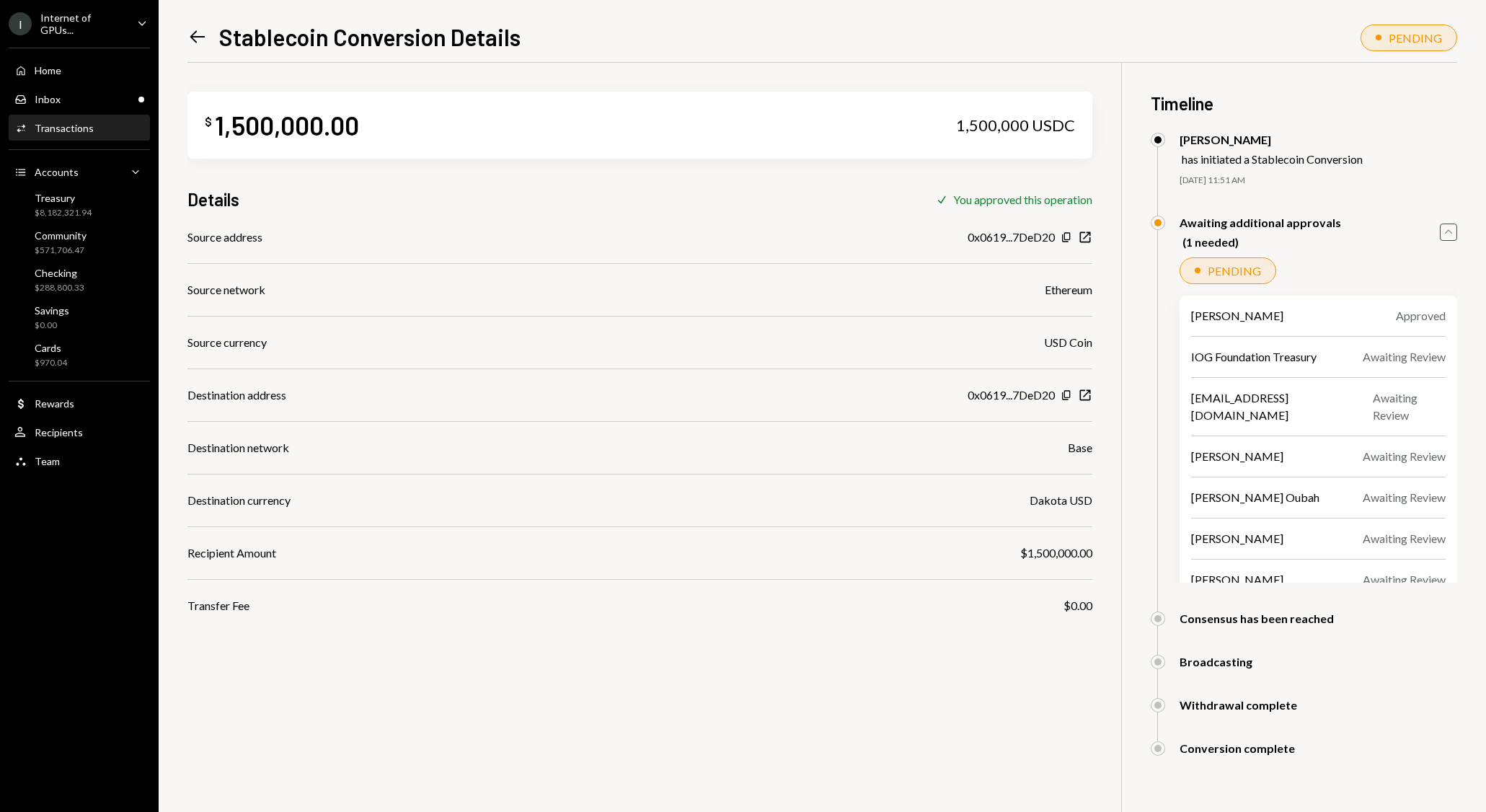
click at [98, 111] on div "Home Home Inbox Inbox Activities Transactions Accounts Accounts Caret Down Trea…" at bounding box center [79, 258] width 159 height 437
click at [122, 87] on div "Inbox Inbox" at bounding box center [79, 100] width 130 height 25
